Goal: Purchase product/service

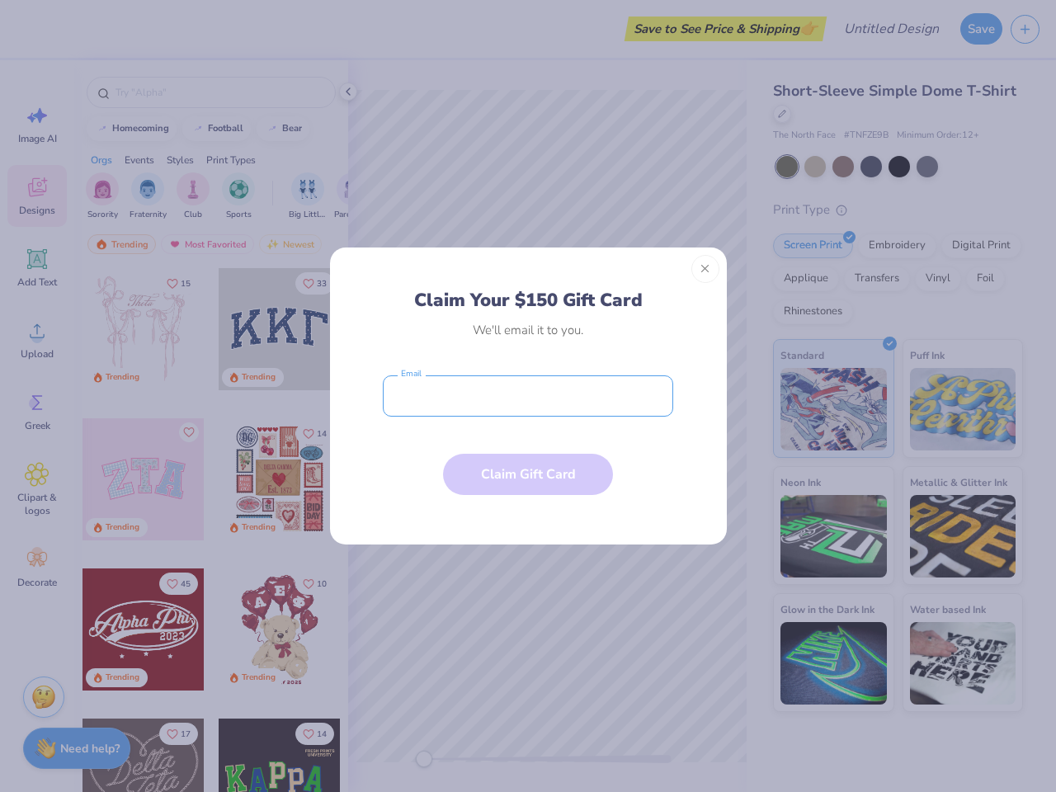
click at [528, 396] on input "email" at bounding box center [528, 395] width 290 height 41
click at [705, 269] on button "Close" at bounding box center [705, 269] width 28 height 28
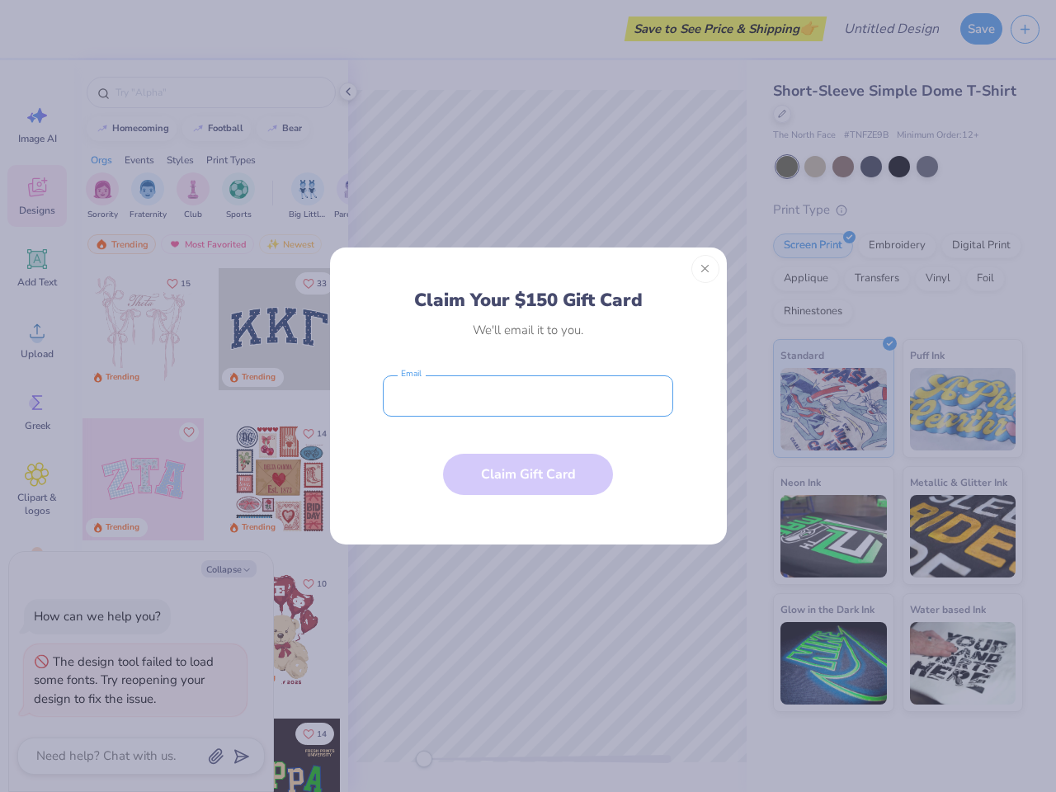
type textarea "x"
